Goal: Information Seeking & Learning: Learn about a topic

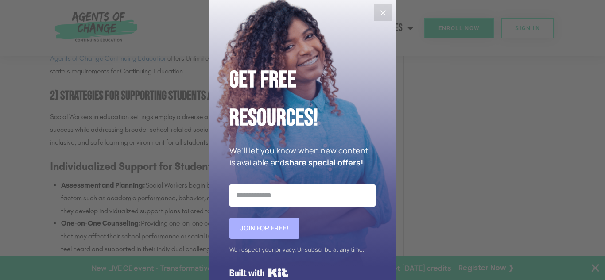
scroll to position [21, 0]
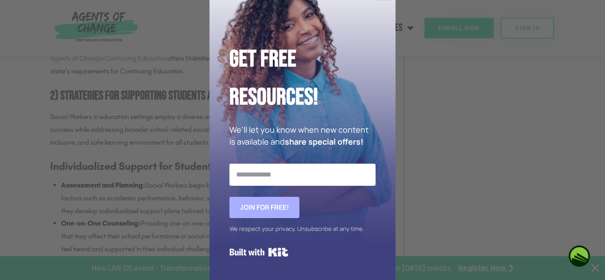
click at [156, 187] on div "Get Free Resources! We'll let you know when new content is available and share …" at bounding box center [302, 140] width 605 height 280
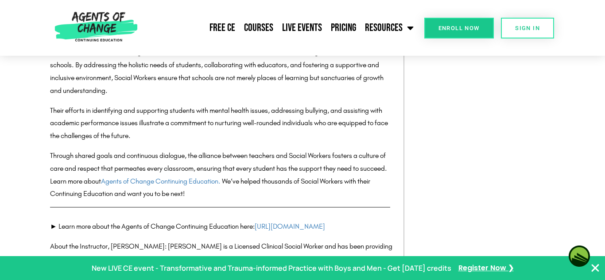
scroll to position [3076, 0]
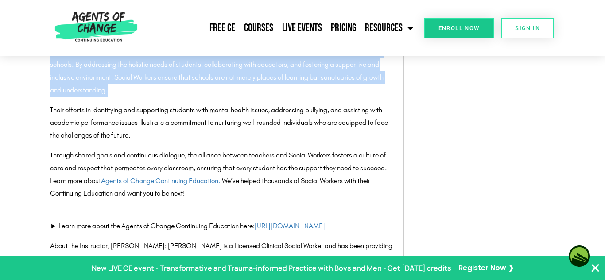
drag, startPoint x: 50, startPoint y: 84, endPoint x: 118, endPoint y: 127, distance: 79.6
click at [118, 97] on p "School Social Workers stitch together the varied threads of student needs, acad…" at bounding box center [222, 71] width 345 height 51
click at [129, 95] on p "School Social Workers stitch together the varied threads of student needs, acad…" at bounding box center [222, 71] width 345 height 51
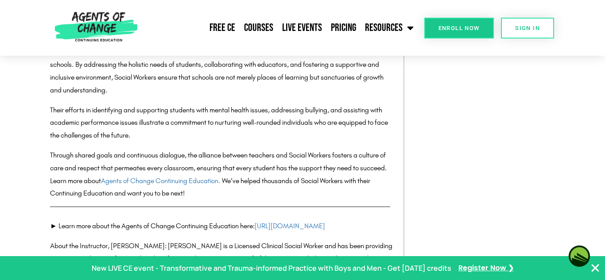
click at [129, 95] on p "School Social Workers stitch together the varied threads of student needs, acad…" at bounding box center [222, 71] width 345 height 51
click at [132, 97] on p "School Social Workers stitch together the varied threads of student needs, acad…" at bounding box center [222, 71] width 345 height 51
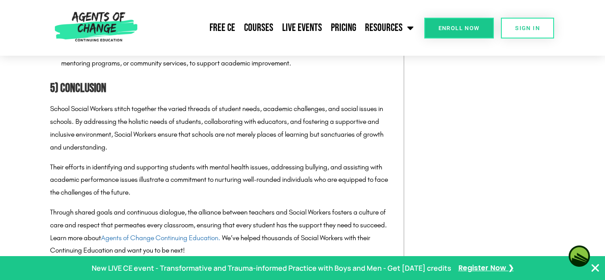
scroll to position [3020, 0]
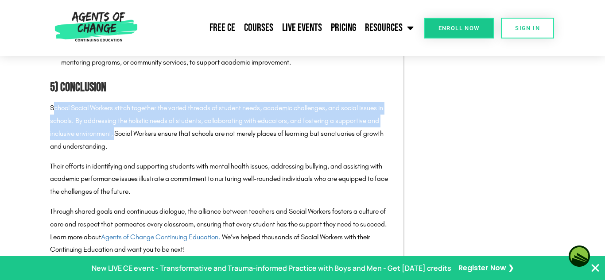
drag, startPoint x: 52, startPoint y: 140, endPoint x: 116, endPoint y: 173, distance: 72.1
click at [116, 153] on p "School Social Workers stitch together the varied threads of student needs, acad…" at bounding box center [222, 127] width 345 height 51
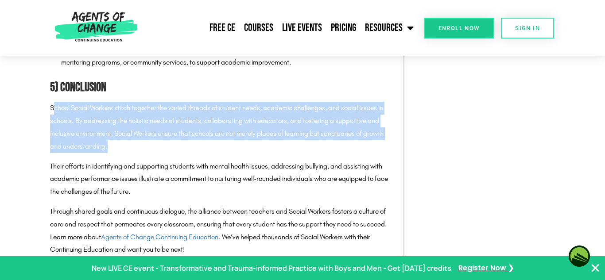
click at [116, 153] on p "School Social Workers stitch together the varied threads of student needs, acad…" at bounding box center [222, 127] width 345 height 51
drag, startPoint x: 51, startPoint y: 142, endPoint x: 101, endPoint y: 178, distance: 61.2
click at [101, 153] on p "School Social Workers stitch together the varied threads of student needs, acad…" at bounding box center [222, 127] width 345 height 51
click at [119, 153] on p "School Social Workers stitch together the varied threads of student needs, acad…" at bounding box center [222, 127] width 345 height 51
drag, startPoint x: 114, startPoint y: 184, endPoint x: 45, endPoint y: 144, distance: 80.1
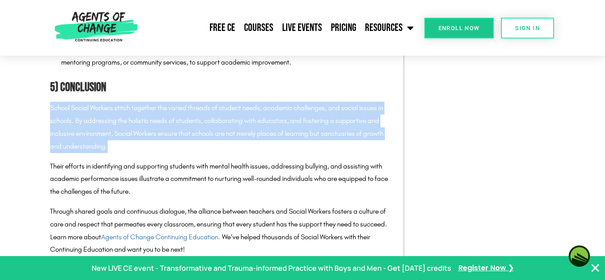
copy p "School Social Workers stitch together the varied threads of student needs, acad…"
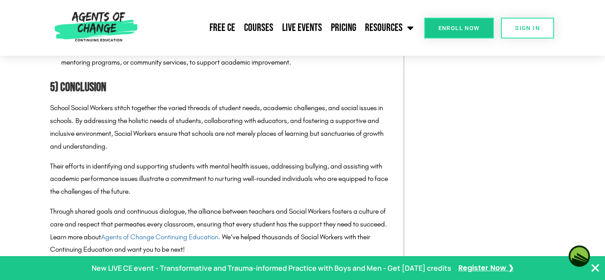
click at [162, 26] on nav "Free CE Courses Live Events Pricing Resources Blog State Requirements: Social W…" at bounding box center [279, 28] width 277 height 22
